Goal: Navigation & Orientation: Find specific page/section

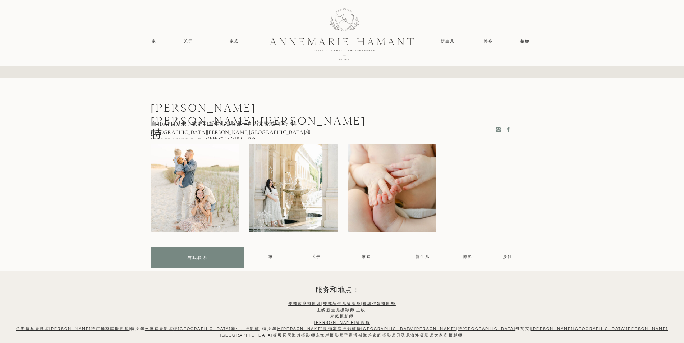
scroll to position [3554, 0]
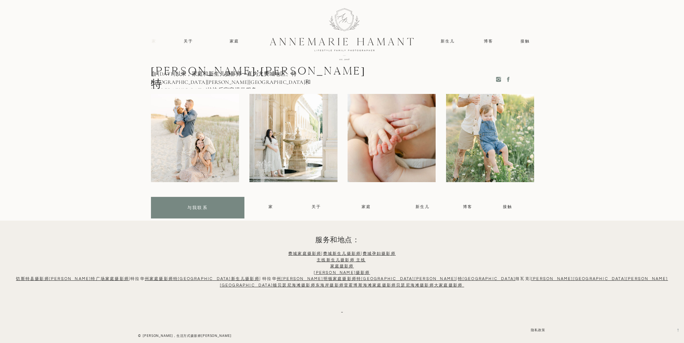
click at [155, 42] on font "家" at bounding box center [154, 41] width 5 height 4
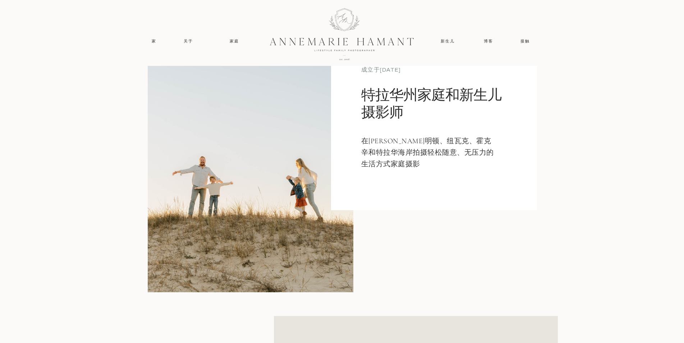
scroll to position [108, 0]
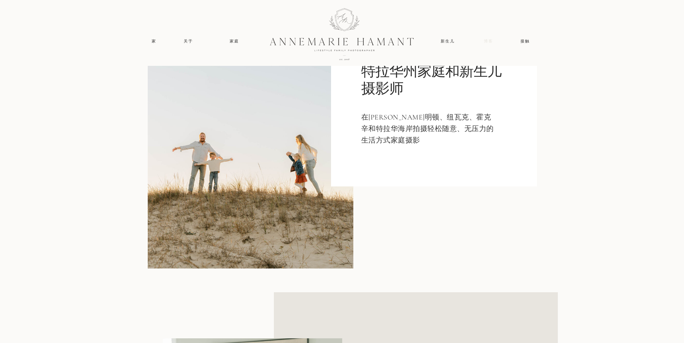
click at [489, 41] on font "博客" at bounding box center [488, 41] width 9 height 4
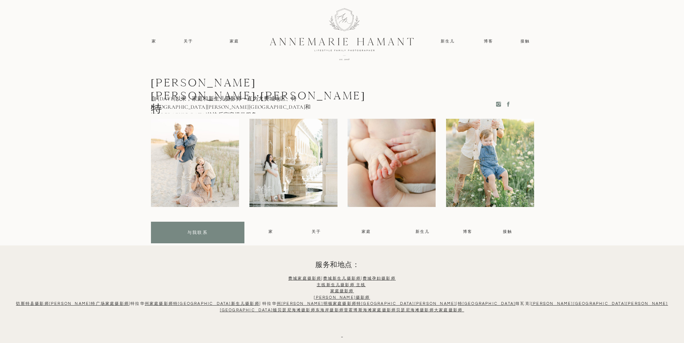
scroll to position [4003, 0]
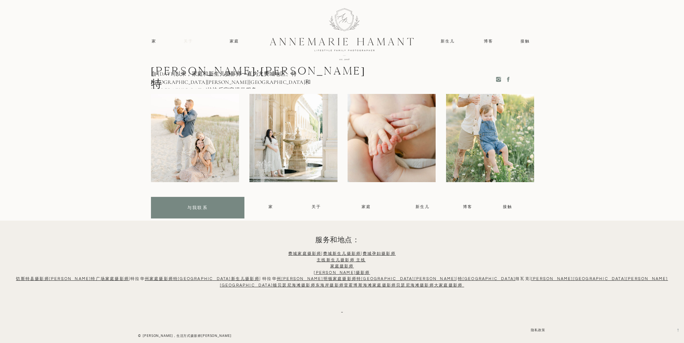
click at [188, 43] on font "关于" at bounding box center [188, 41] width 9 height 4
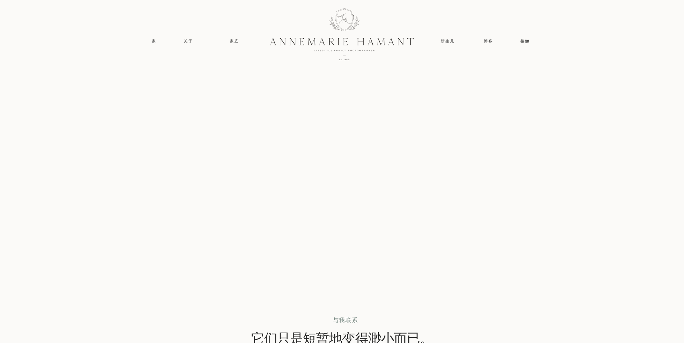
scroll to position [3379, 0]
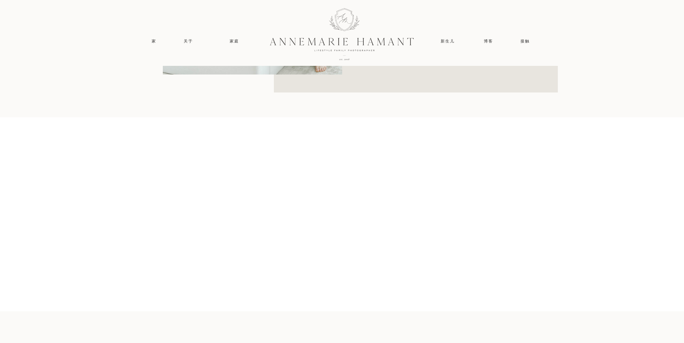
scroll to position [647, 0]
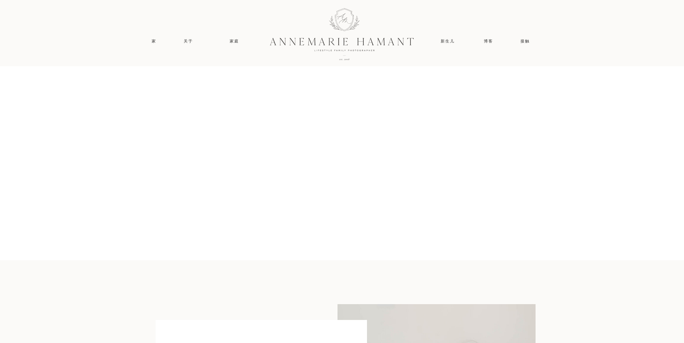
click at [185, 44] on nav "关于" at bounding box center [188, 41] width 21 height 6
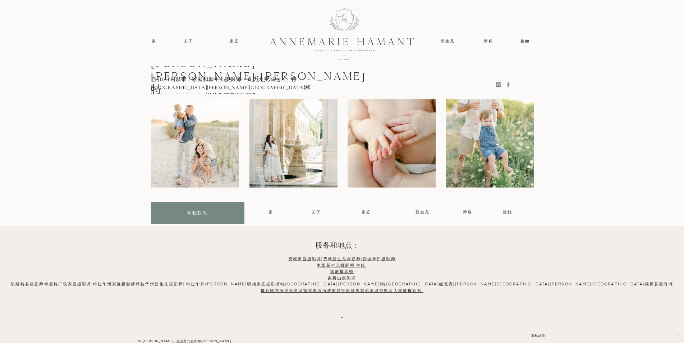
scroll to position [1942, 0]
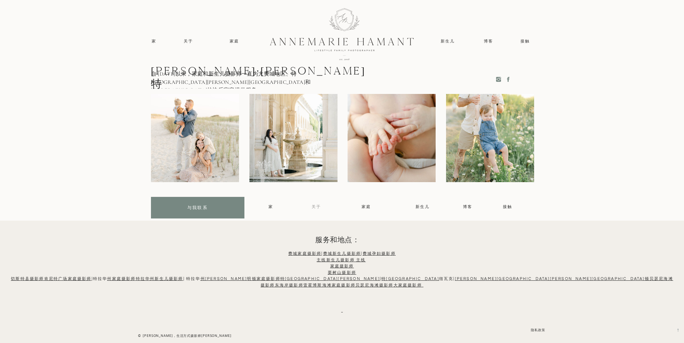
click at [313, 208] on font "关于" at bounding box center [316, 206] width 9 height 5
click at [313, 207] on font "关于" at bounding box center [316, 206] width 9 height 5
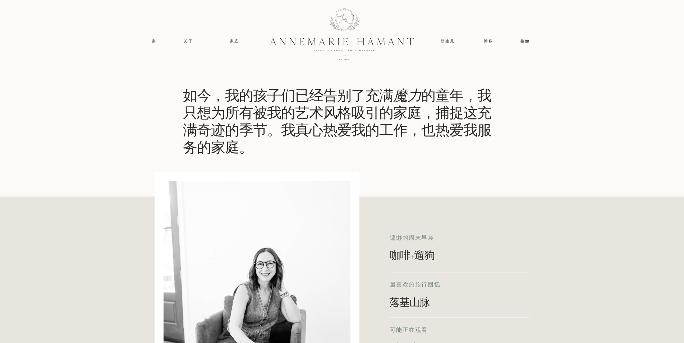
scroll to position [612, 0]
